Goal: Task Accomplishment & Management: Manage account settings

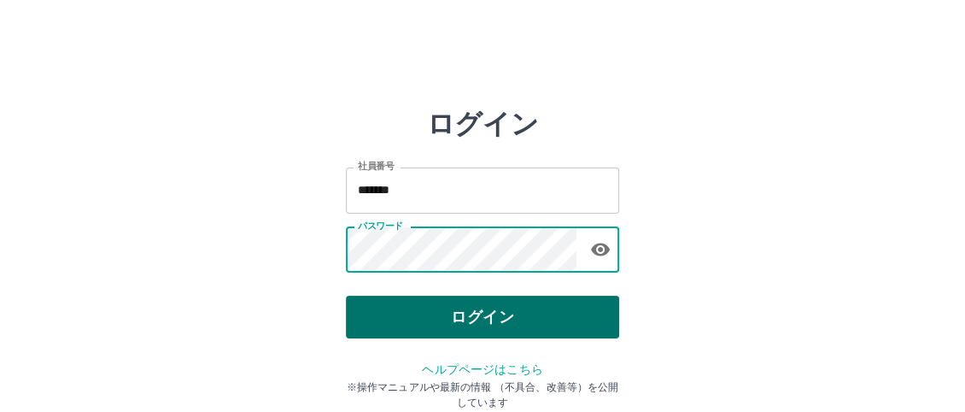
click at [478, 320] on button "ログイン" at bounding box center [482, 317] width 273 height 43
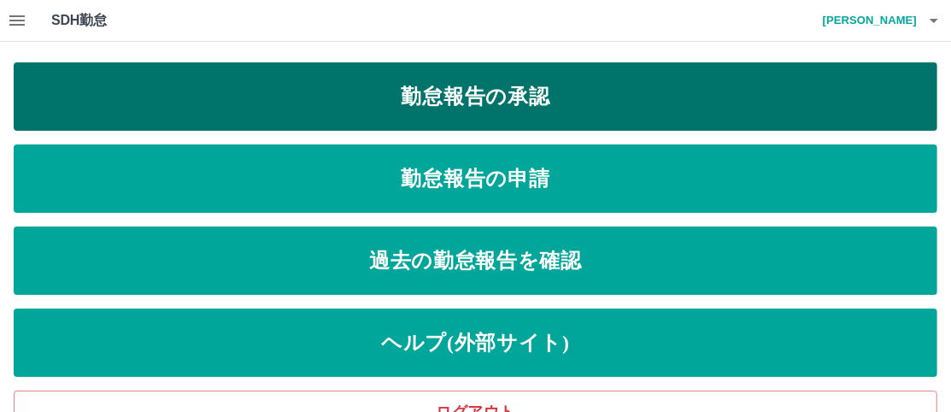
click at [519, 73] on link "勤怠報告の承認" at bounding box center [476, 96] width 924 height 68
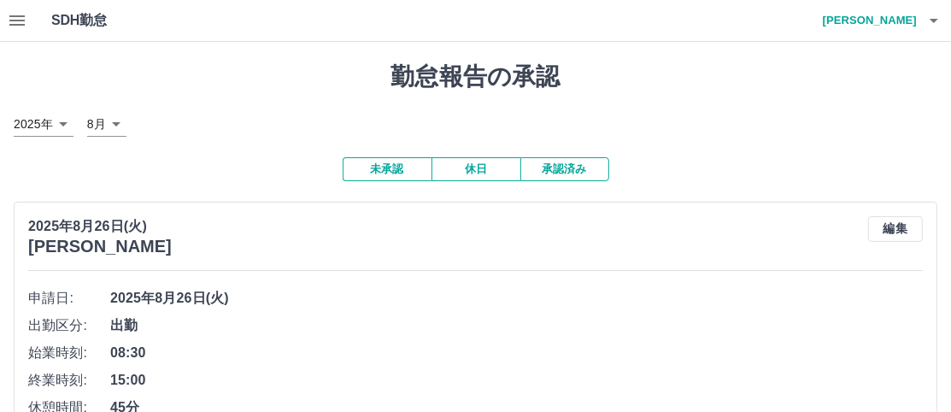
click at [484, 169] on button "休日" at bounding box center [475, 169] width 89 height 24
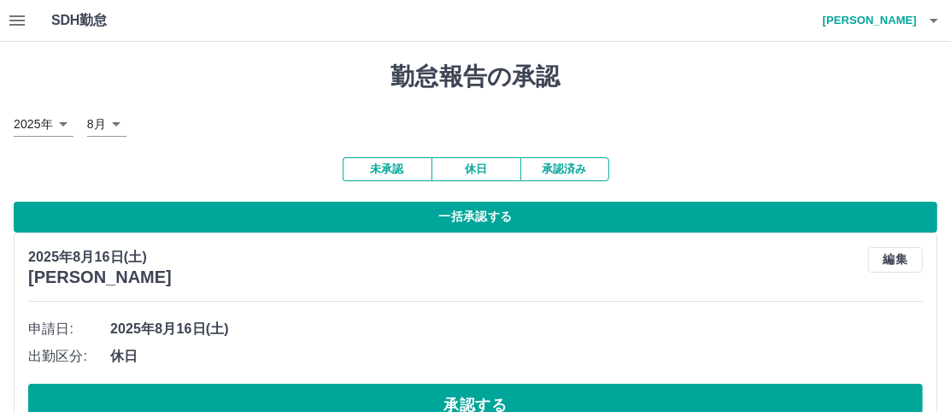
click at [501, 220] on button "一括承認する" at bounding box center [476, 217] width 924 height 31
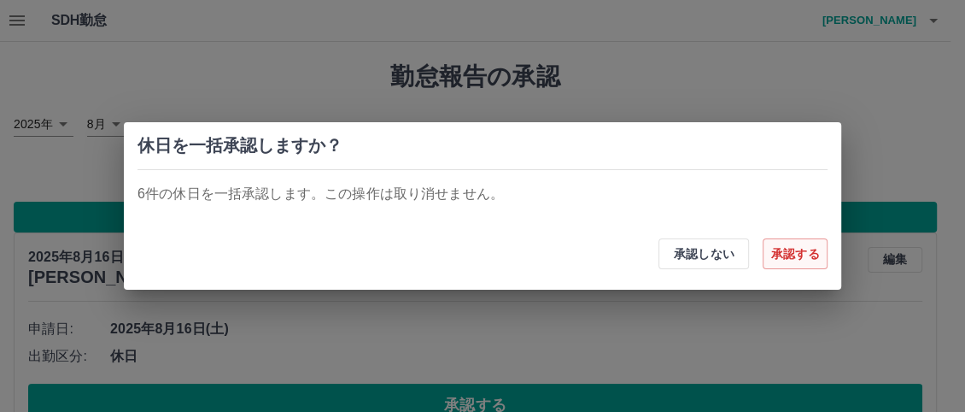
click at [798, 250] on button "承認する" at bounding box center [795, 253] width 65 height 31
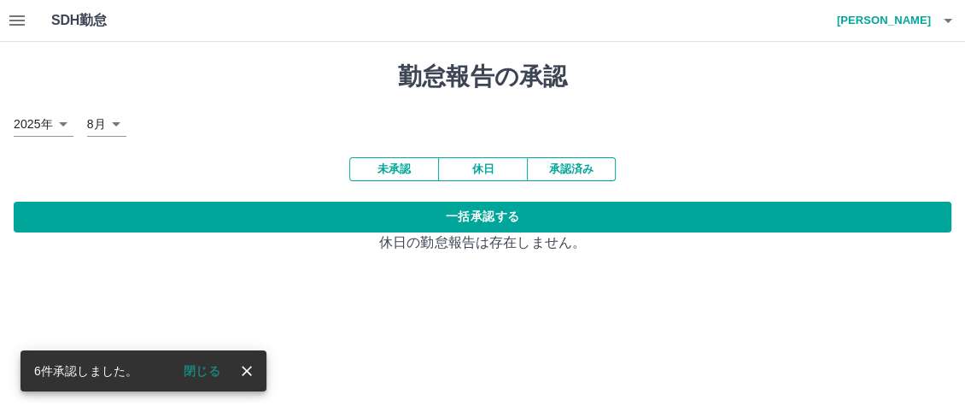
click at [377, 163] on button "未承認" at bounding box center [393, 169] width 89 height 24
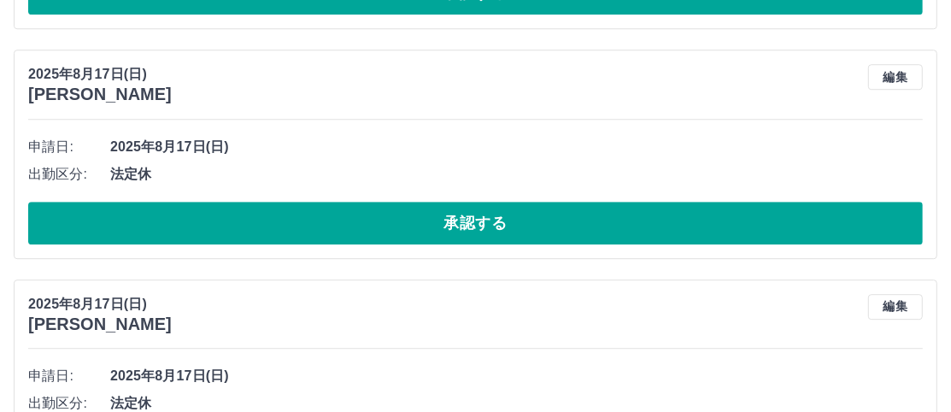
scroll to position [7497, 0]
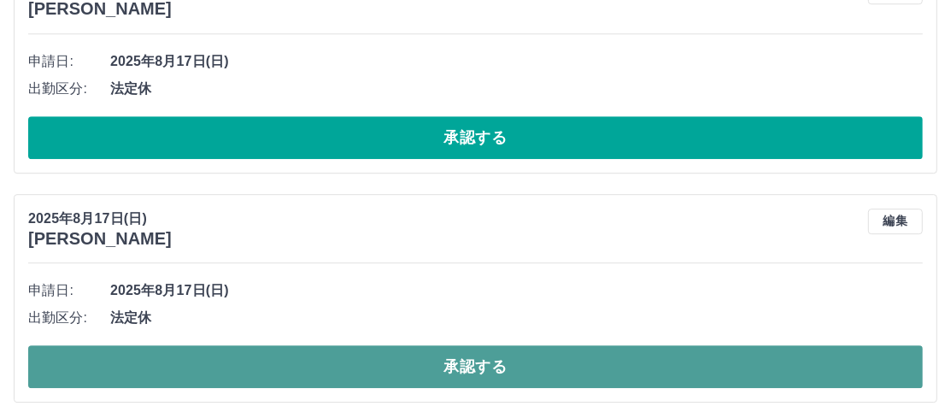
click at [493, 356] on button "承認する" at bounding box center [475, 366] width 895 height 43
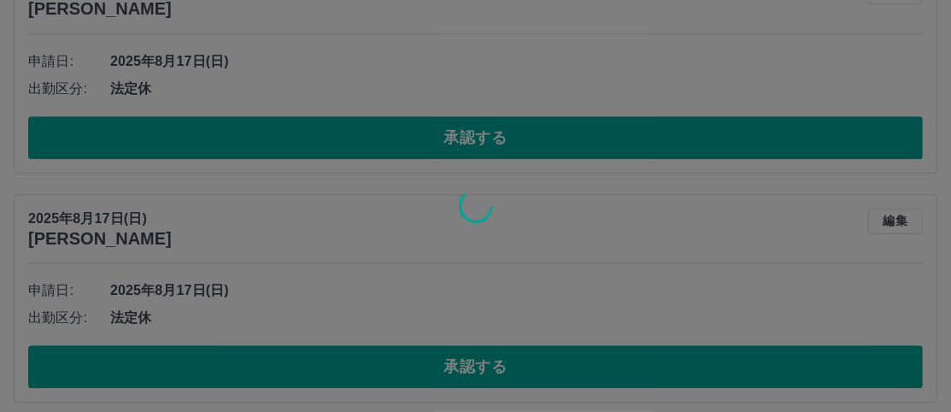
scroll to position [7268, 0]
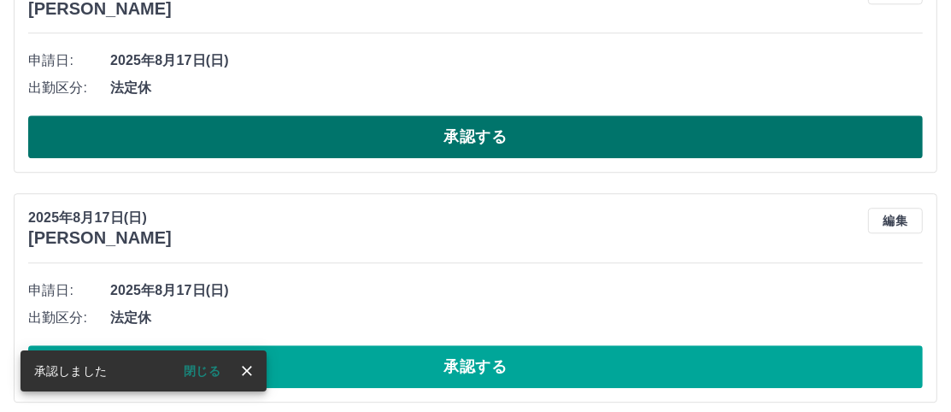
click at [473, 129] on button "承認する" at bounding box center [475, 136] width 895 height 43
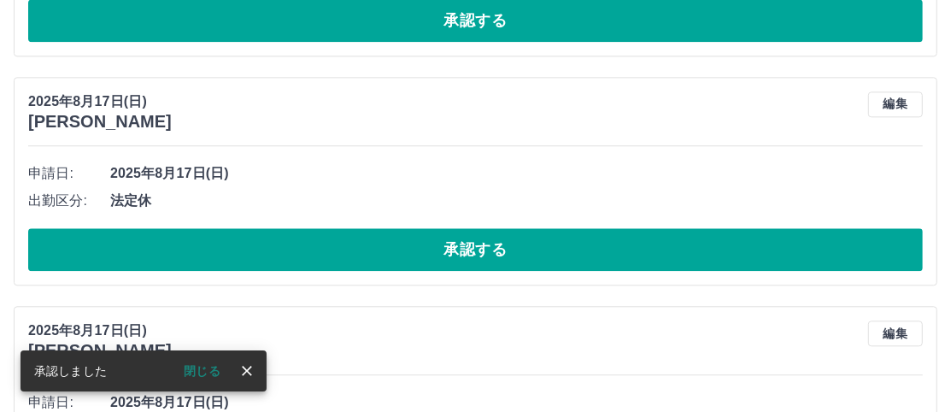
scroll to position [7039, 0]
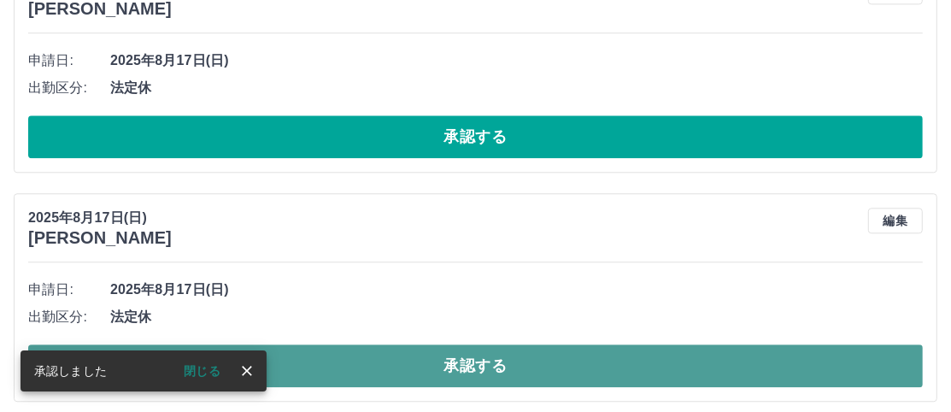
click at [471, 360] on button "承認する" at bounding box center [475, 365] width 895 height 43
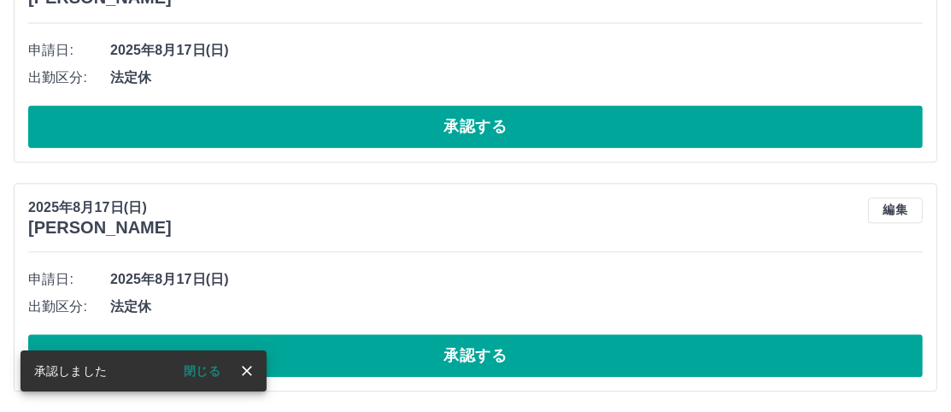
scroll to position [6810, 0]
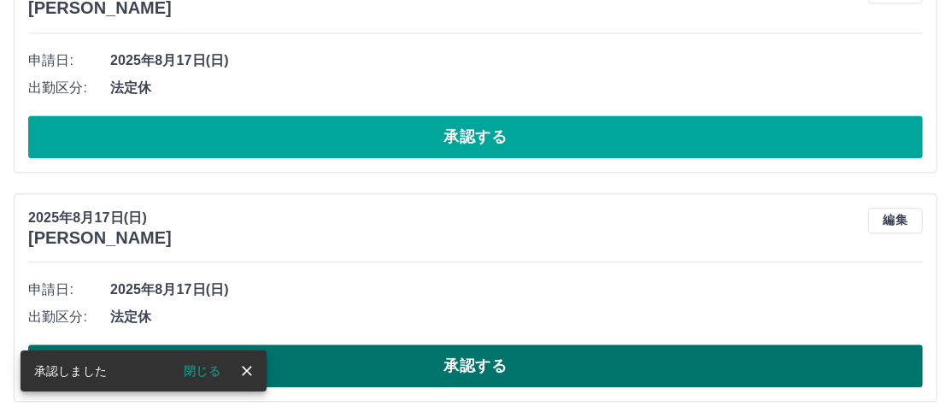
click at [463, 356] on button "承認する" at bounding box center [475, 365] width 895 height 43
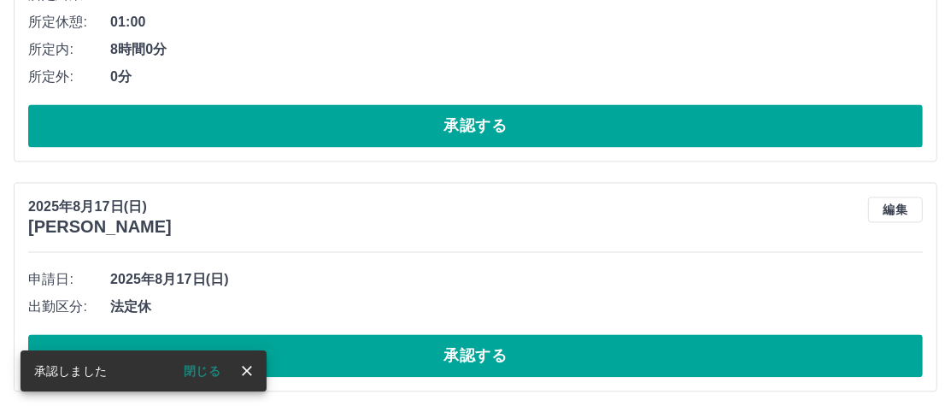
scroll to position [6582, 0]
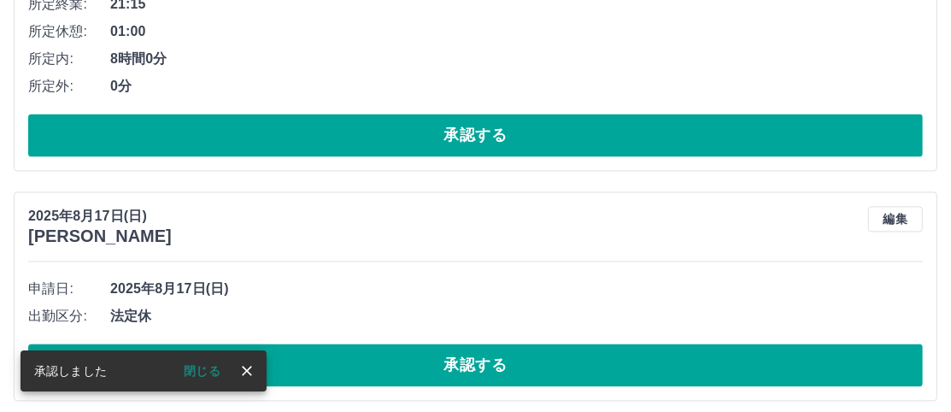
click at [463, 356] on button "承認する" at bounding box center [475, 364] width 895 height 43
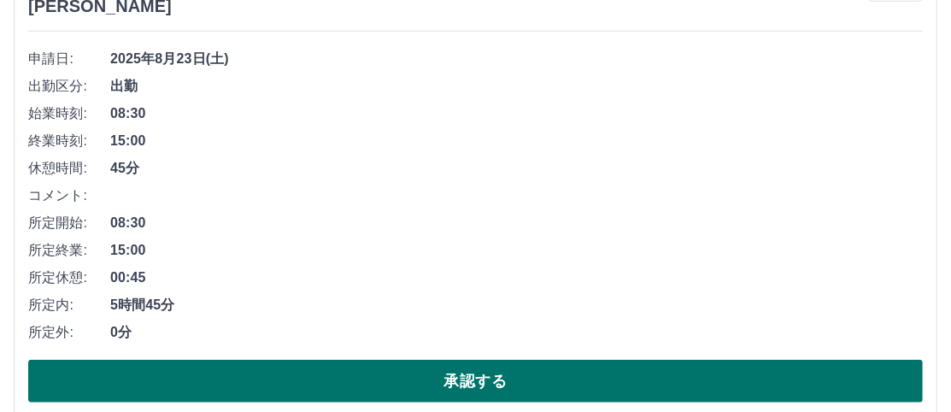
scroll to position [5557, 0]
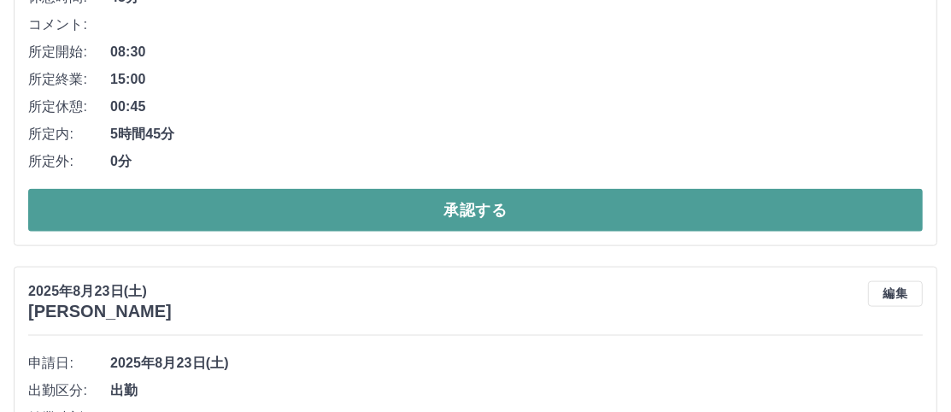
click at [455, 192] on button "承認する" at bounding box center [475, 210] width 895 height 43
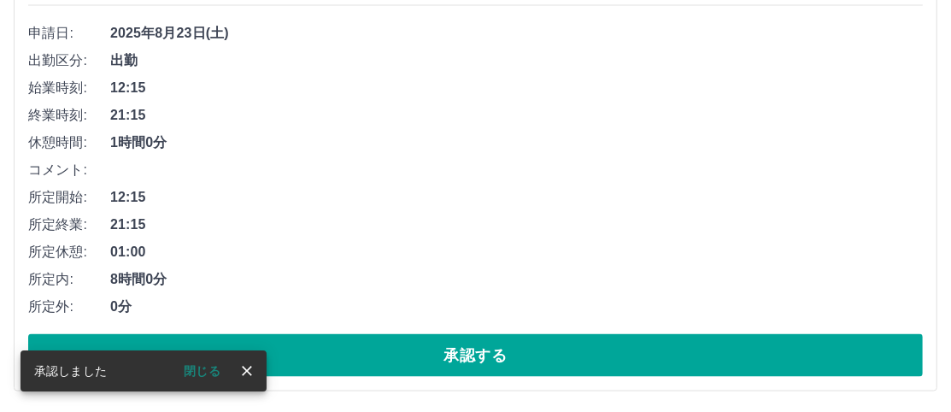
scroll to position [5878, 0]
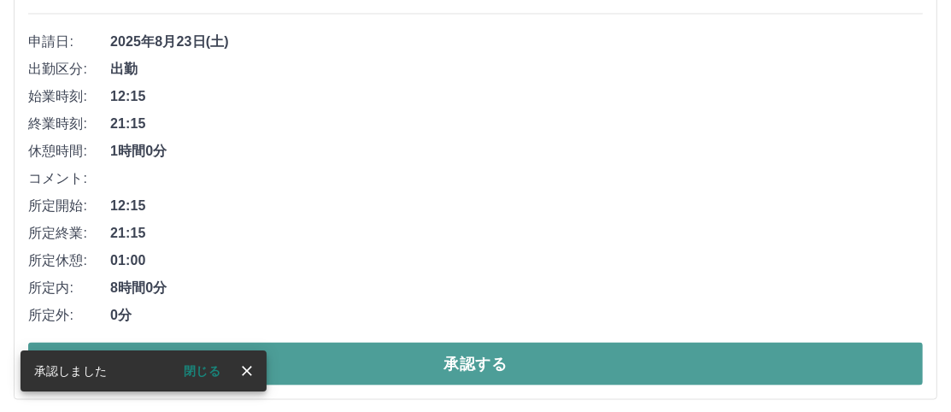
click at [436, 347] on button "承認する" at bounding box center [475, 364] width 895 height 43
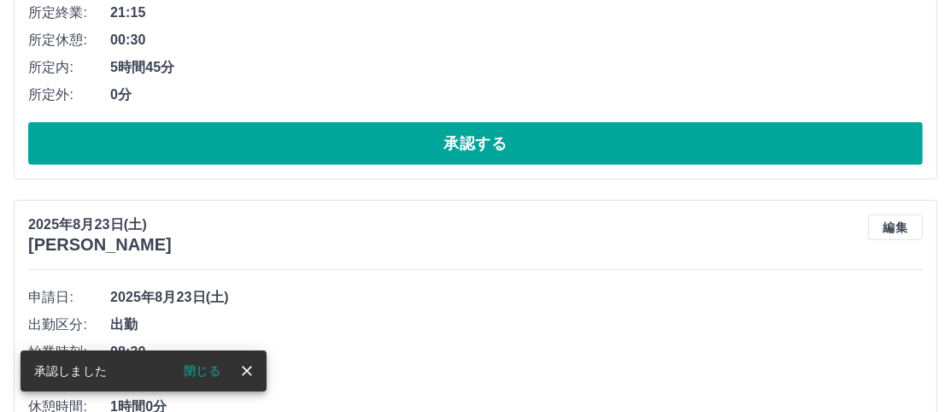
scroll to position [5404, 0]
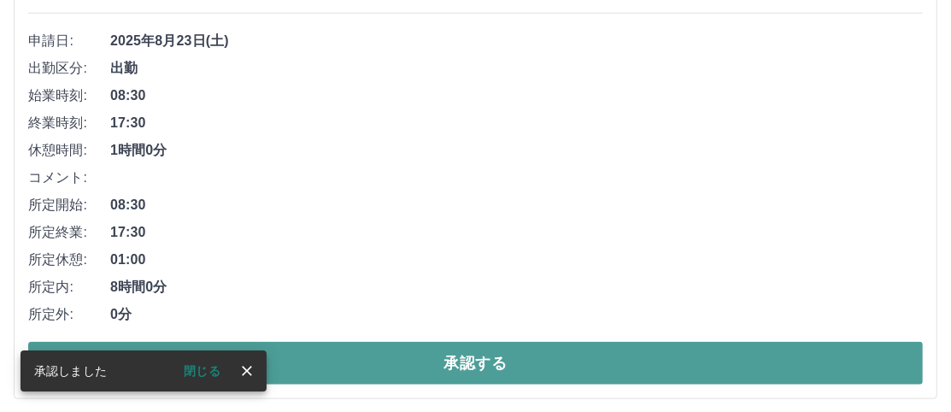
click at [434, 357] on button "承認する" at bounding box center [475, 363] width 895 height 43
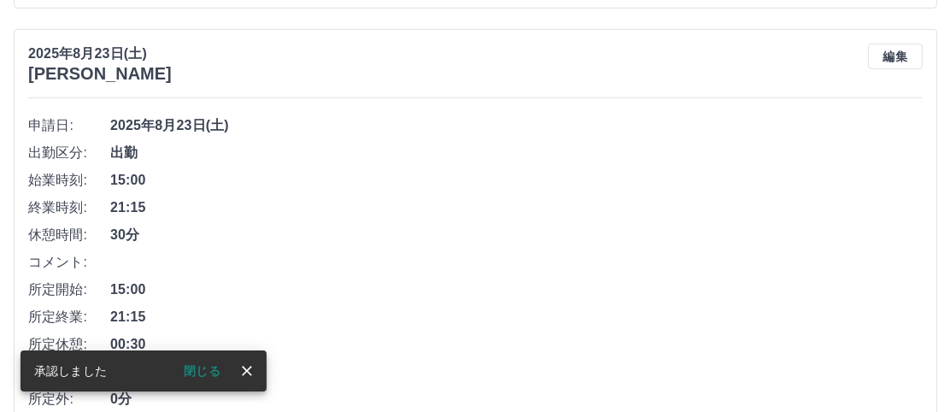
scroll to position [4929, 0]
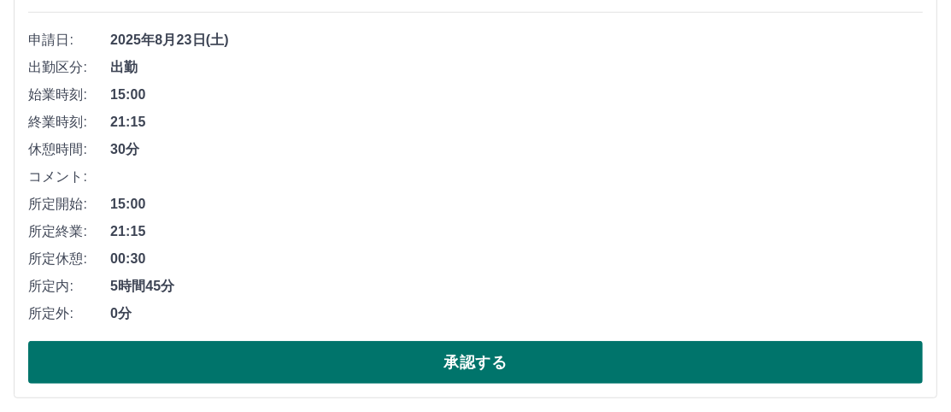
click at [419, 356] on button "承認する" at bounding box center [475, 362] width 895 height 43
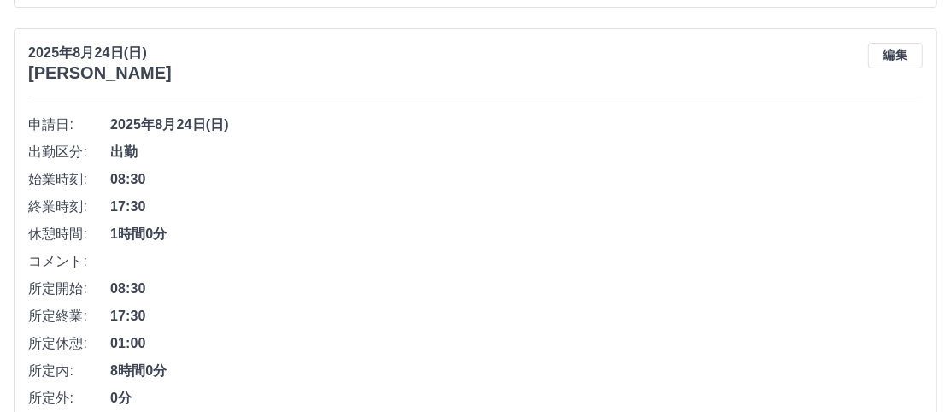
scroll to position [4455, 0]
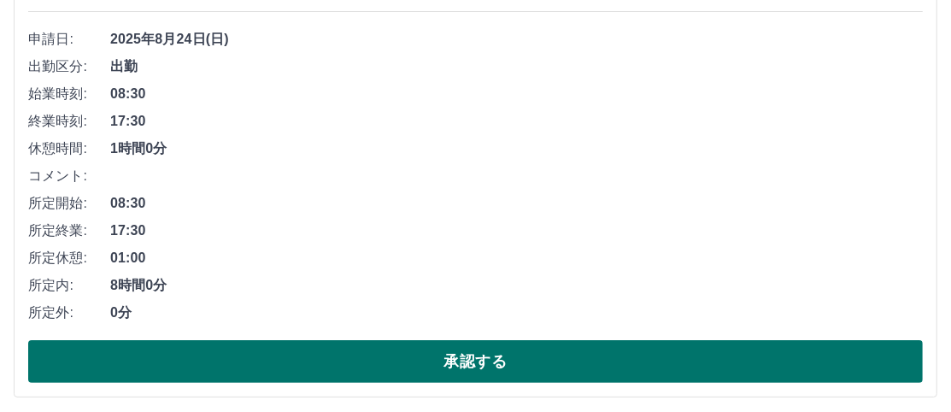
click at [520, 368] on button "承認する" at bounding box center [475, 361] width 895 height 43
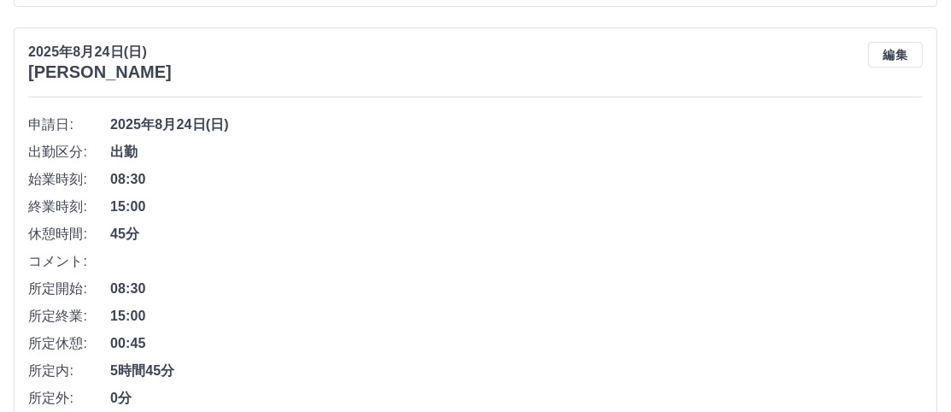
scroll to position [3980, 0]
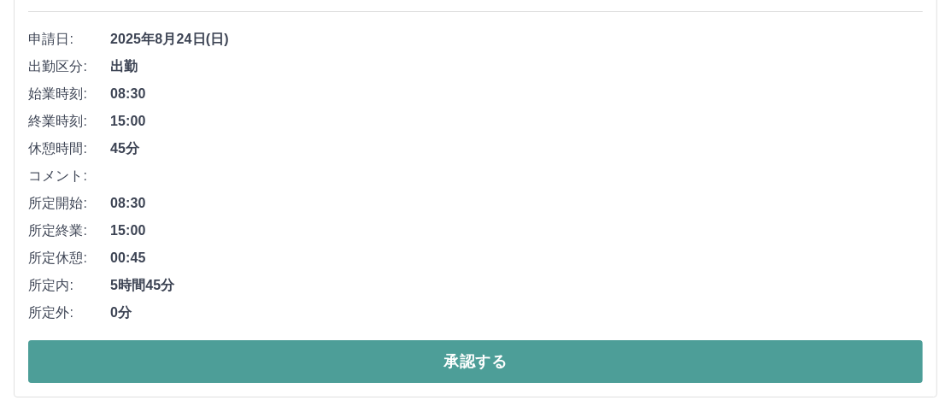
click at [460, 353] on button "承認する" at bounding box center [475, 361] width 895 height 43
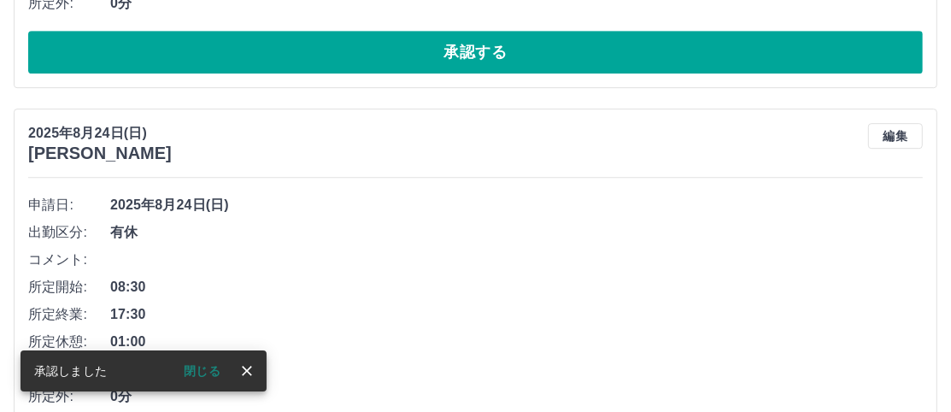
scroll to position [3505, 0]
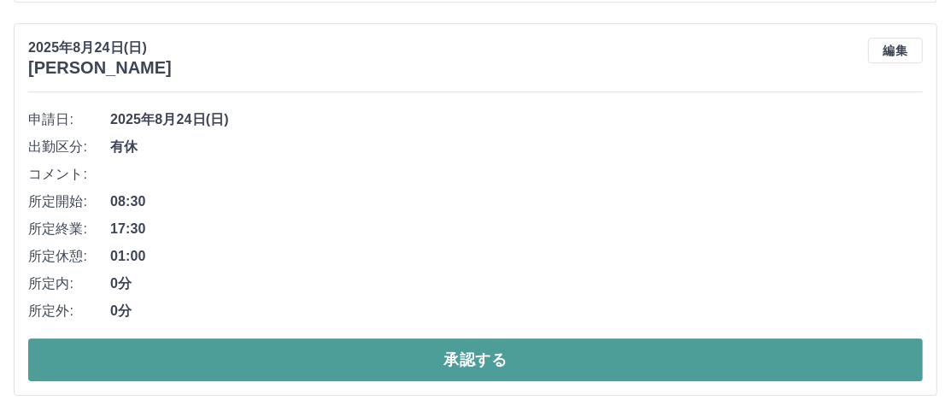
click at [428, 354] on button "承認する" at bounding box center [475, 359] width 895 height 43
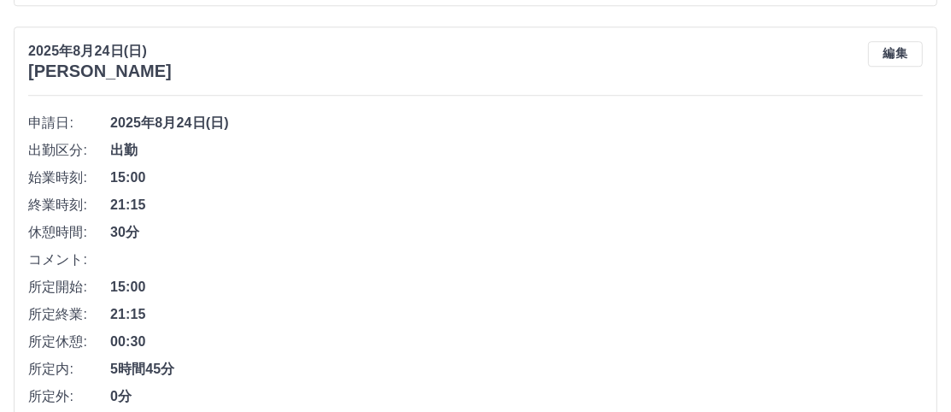
scroll to position [3112, 0]
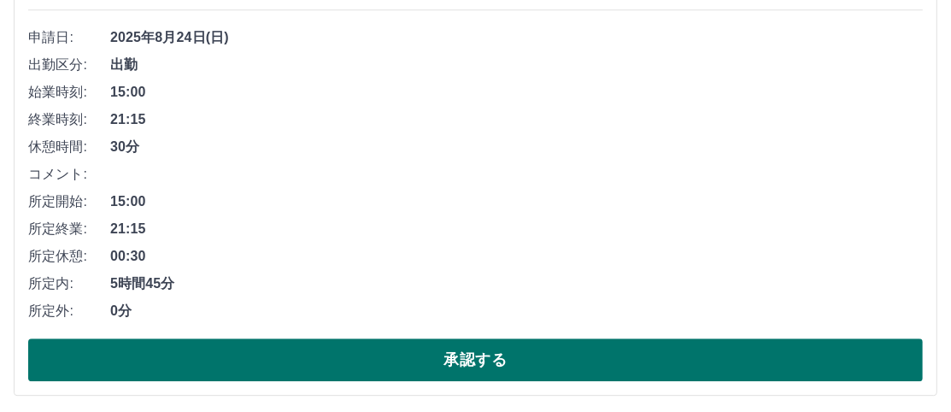
click at [396, 340] on button "承認する" at bounding box center [475, 359] width 895 height 43
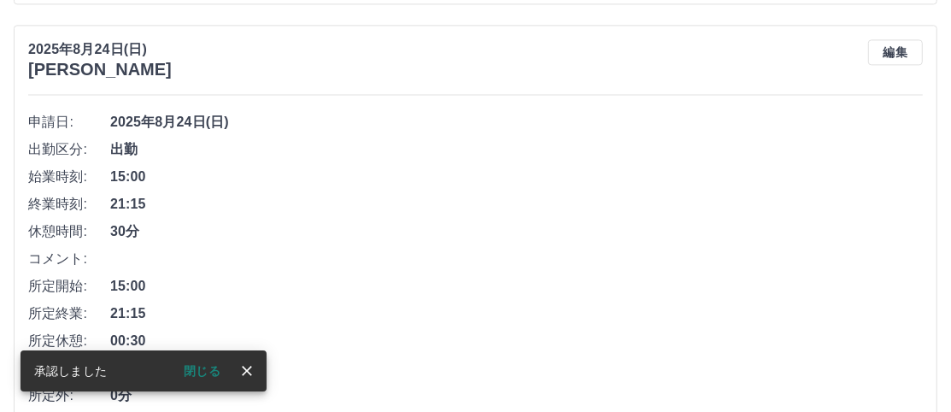
scroll to position [2638, 0]
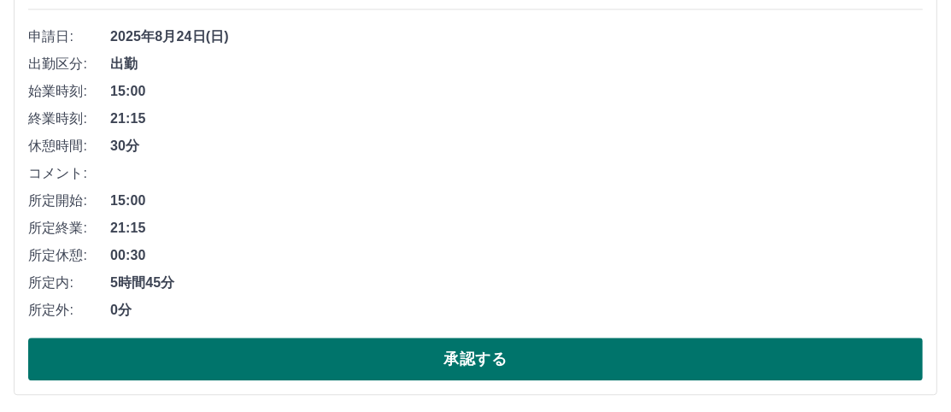
click at [341, 350] on button "承認する" at bounding box center [475, 358] width 895 height 43
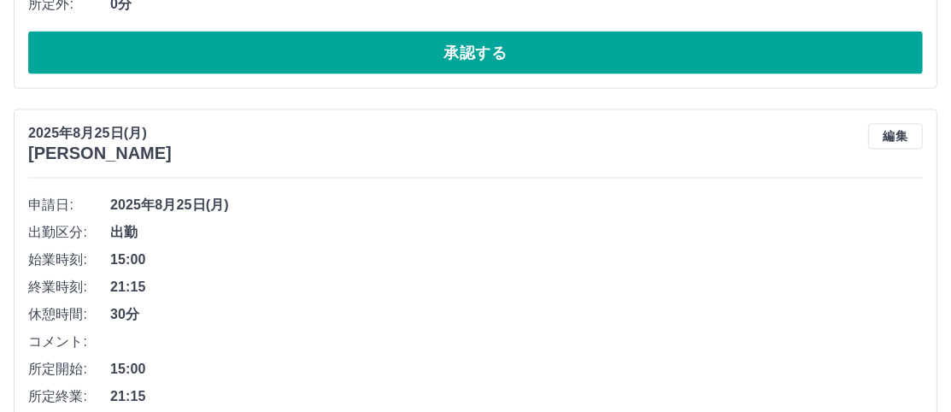
scroll to position [2164, 0]
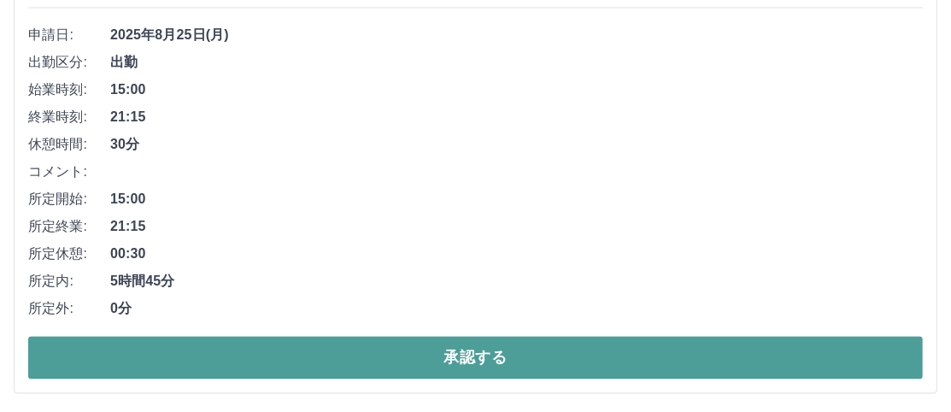
click at [313, 344] on button "承認する" at bounding box center [475, 357] width 895 height 43
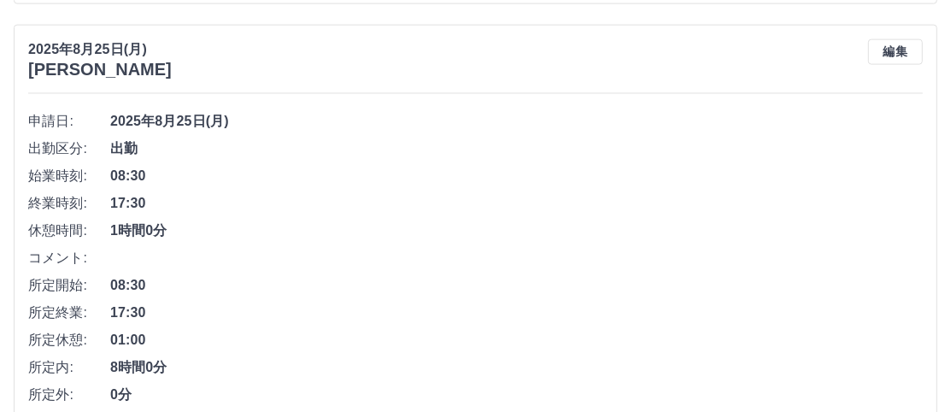
scroll to position [1688, 0]
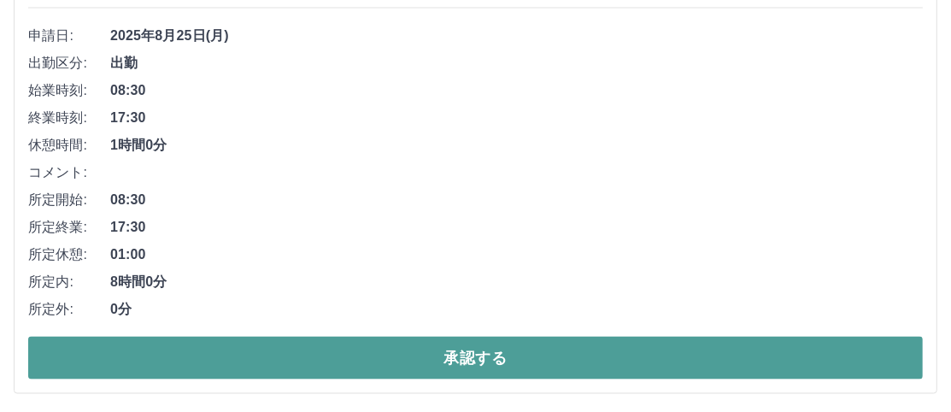
click at [475, 354] on button "承認する" at bounding box center [475, 358] width 895 height 43
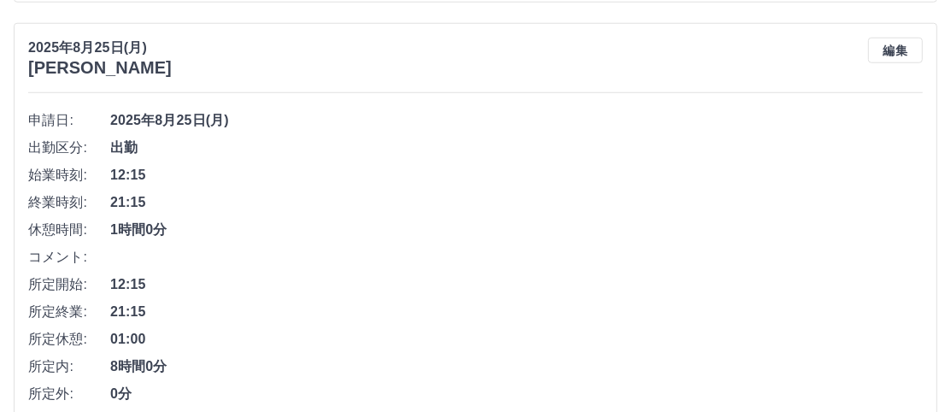
scroll to position [1214, 0]
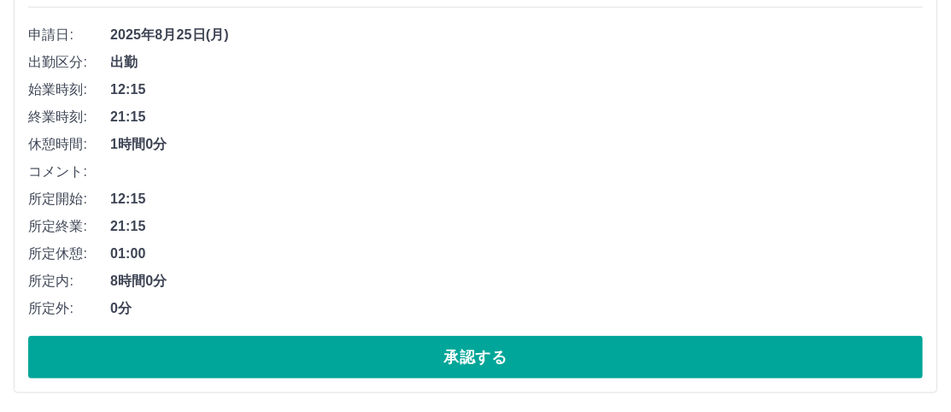
click at [320, 323] on div "申請日: [DATE] 出勤区分: 出勤 始業時刻: 12:15 終業時刻: 21:15 休憩時間: 1時間0分 コメント: 所定開始: 12:15 所定終業…" at bounding box center [475, 199] width 895 height 357
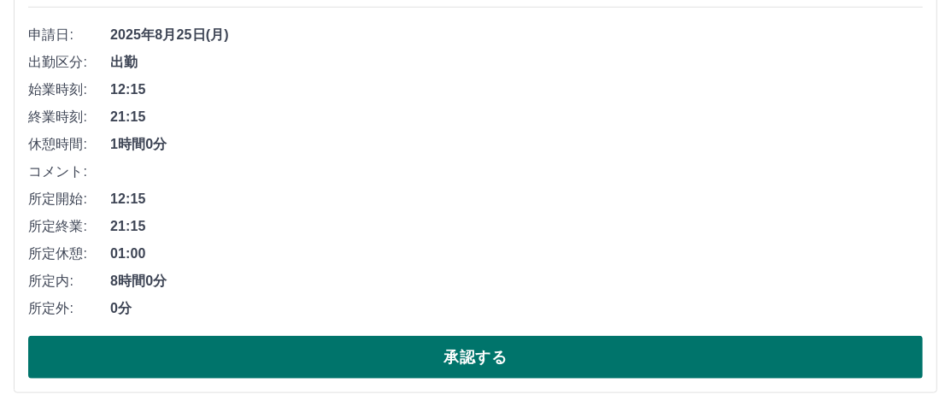
click at [320, 348] on button "承認する" at bounding box center [475, 357] width 895 height 43
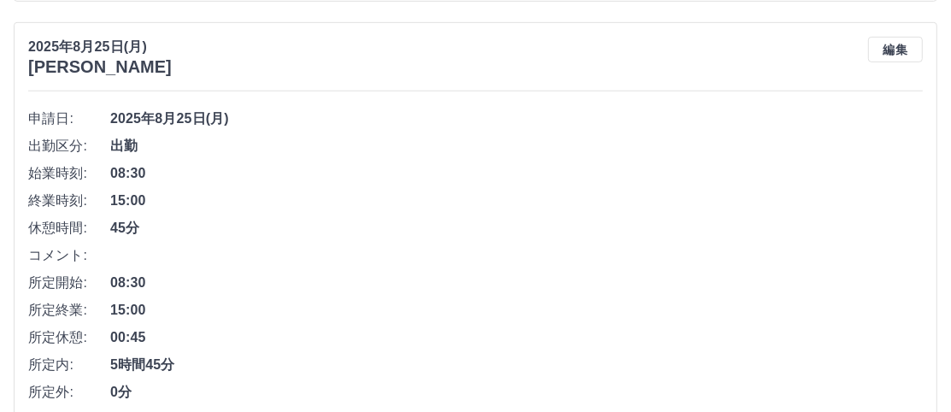
scroll to position [740, 0]
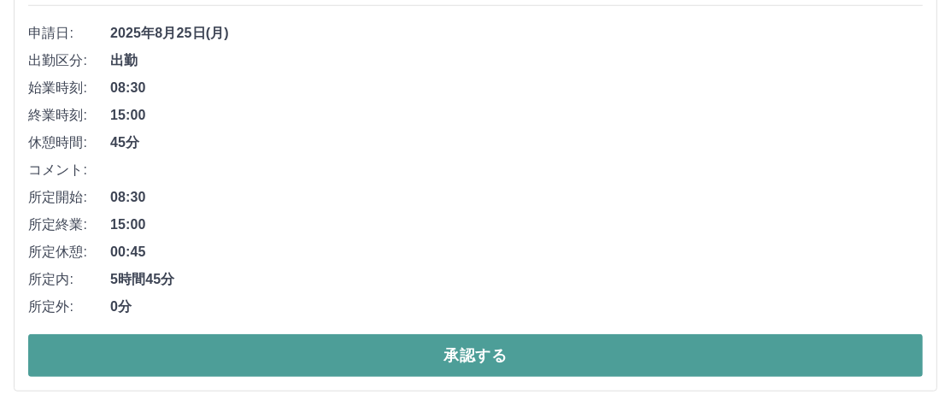
click at [337, 343] on button "承認する" at bounding box center [475, 355] width 895 height 43
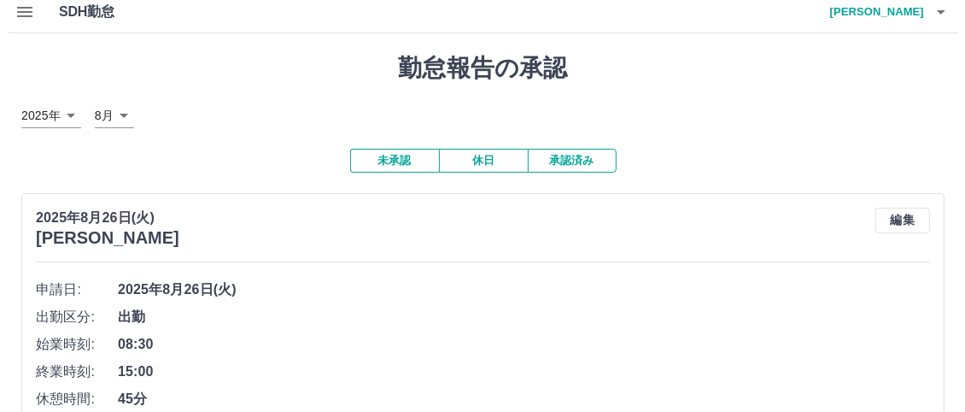
scroll to position [0, 0]
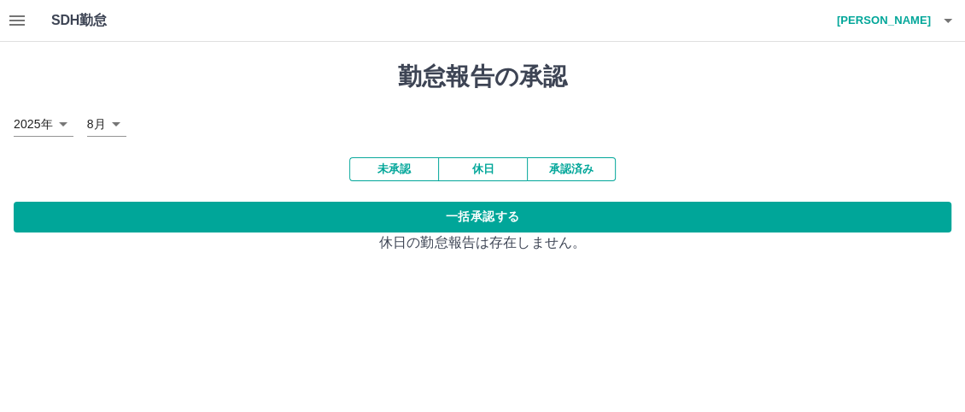
click at [24, 23] on icon "button" at bounding box center [17, 20] width 21 height 21
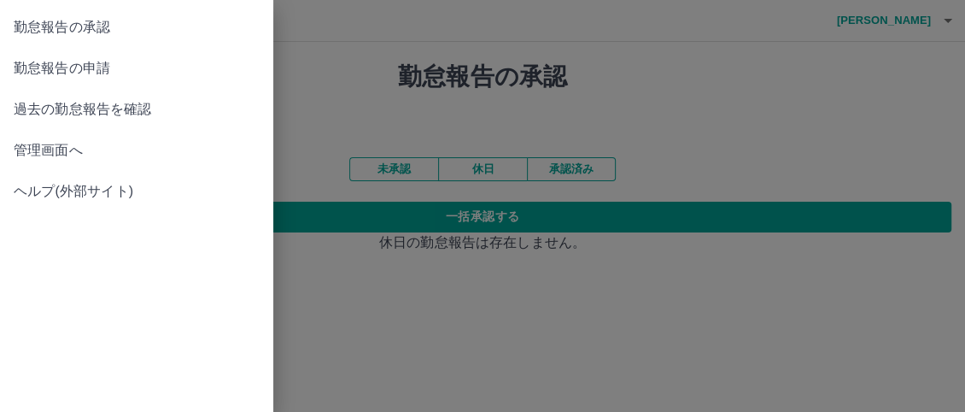
click at [337, 84] on div at bounding box center [482, 206] width 965 height 412
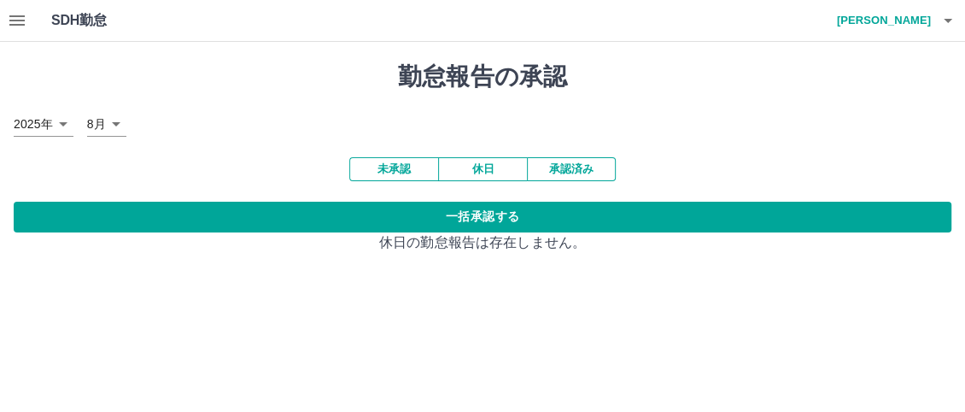
click at [903, 27] on h4 "[PERSON_NAME]" at bounding box center [880, 20] width 103 height 41
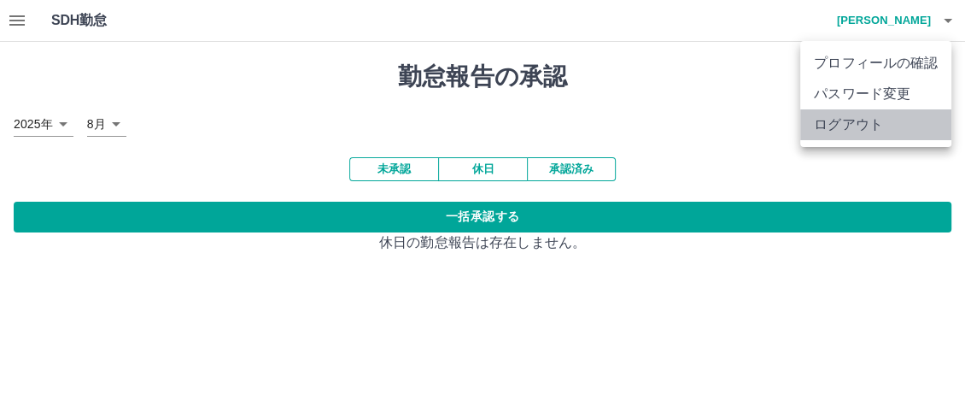
click at [842, 125] on li "ログアウト" at bounding box center [876, 124] width 151 height 31
